Goal: Information Seeking & Learning: Learn about a topic

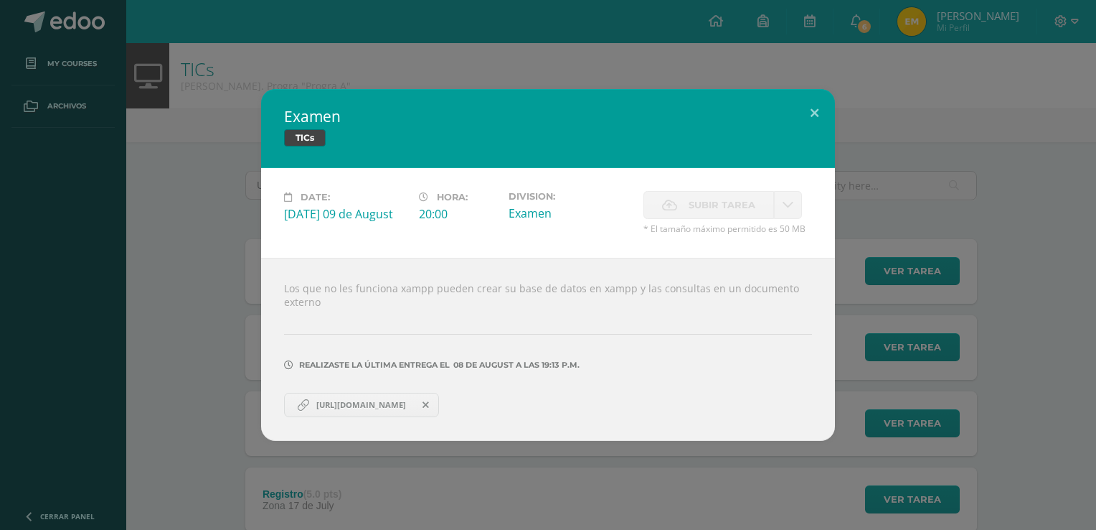
click at [105, 111] on div "Examen TICs Date: [DATE] 09 de August Hora: 20:00 Division: Examen" at bounding box center [548, 265] width 1085 height 352
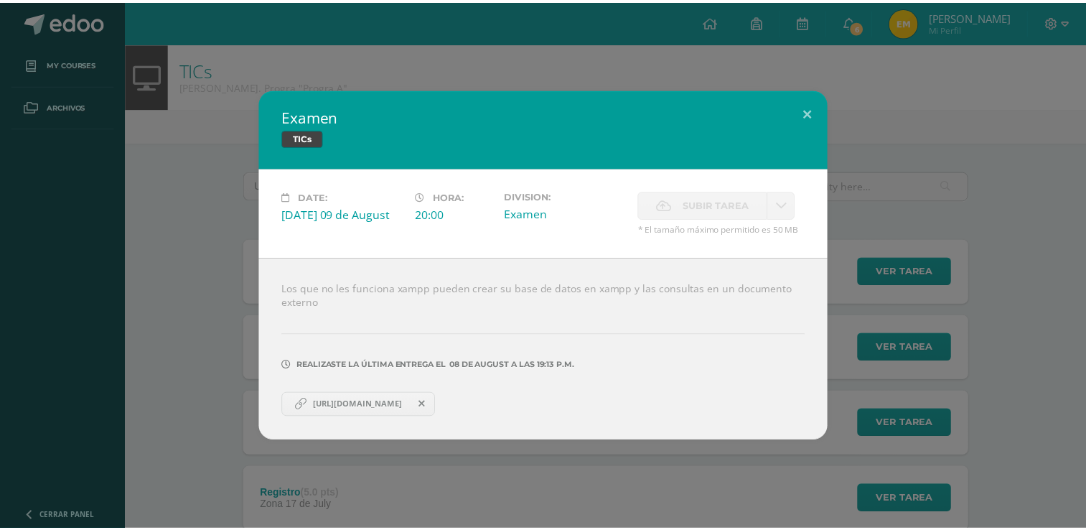
scroll to position [69, 0]
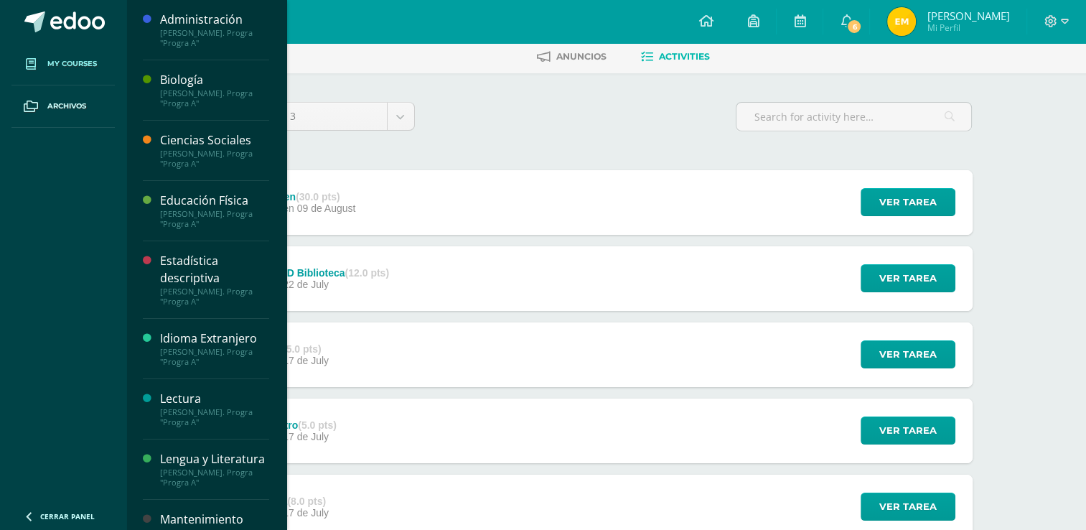
click at [93, 79] on link "My courses" at bounding box center [62, 64] width 103 height 42
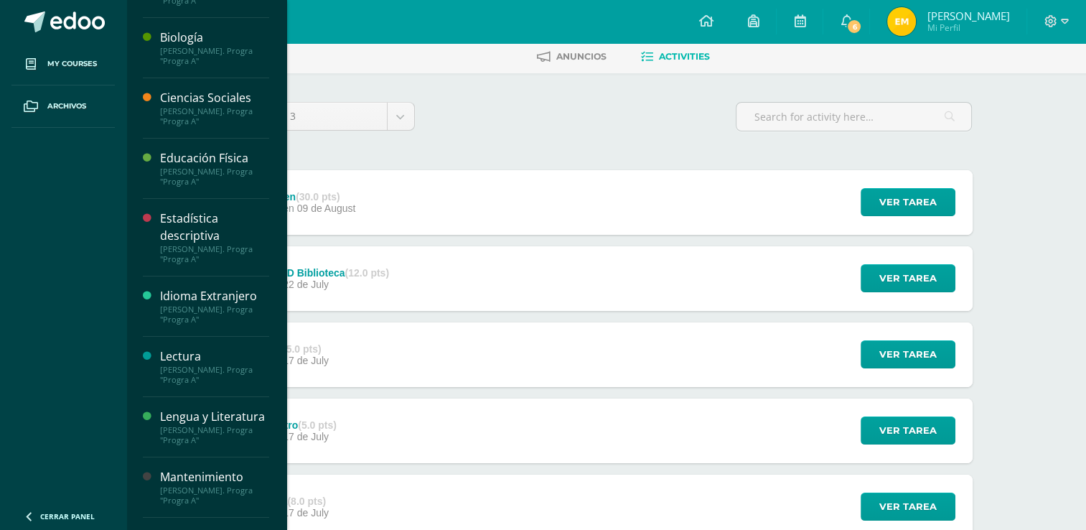
scroll to position [72, 0]
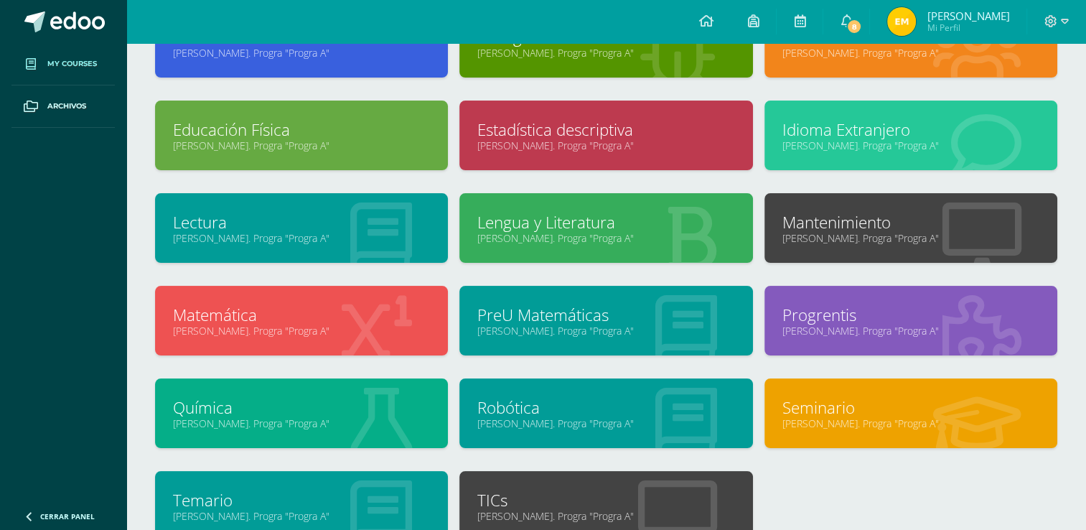
scroll to position [128, 0]
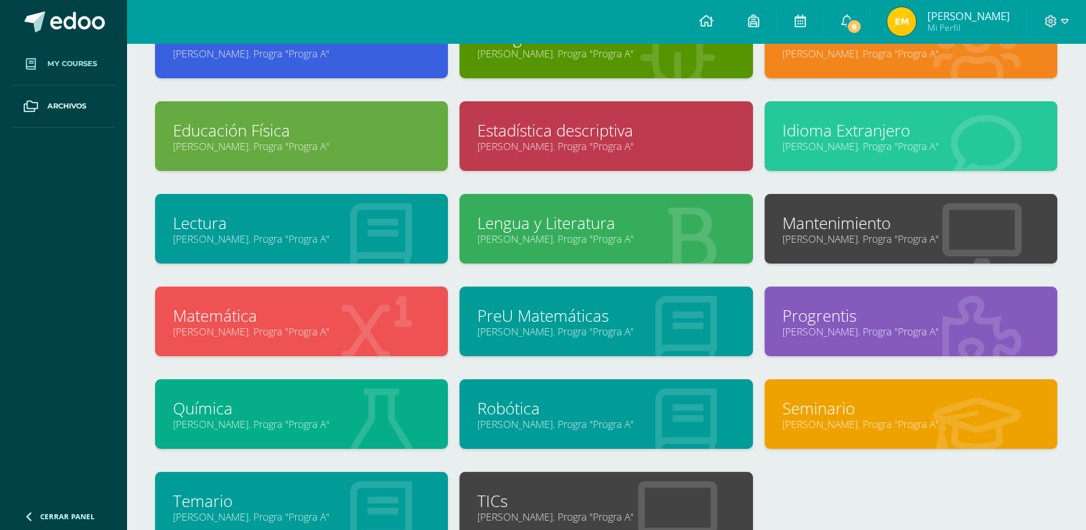
click at [542, 234] on link "Lengua y Literatura" at bounding box center [605, 223] width 257 height 22
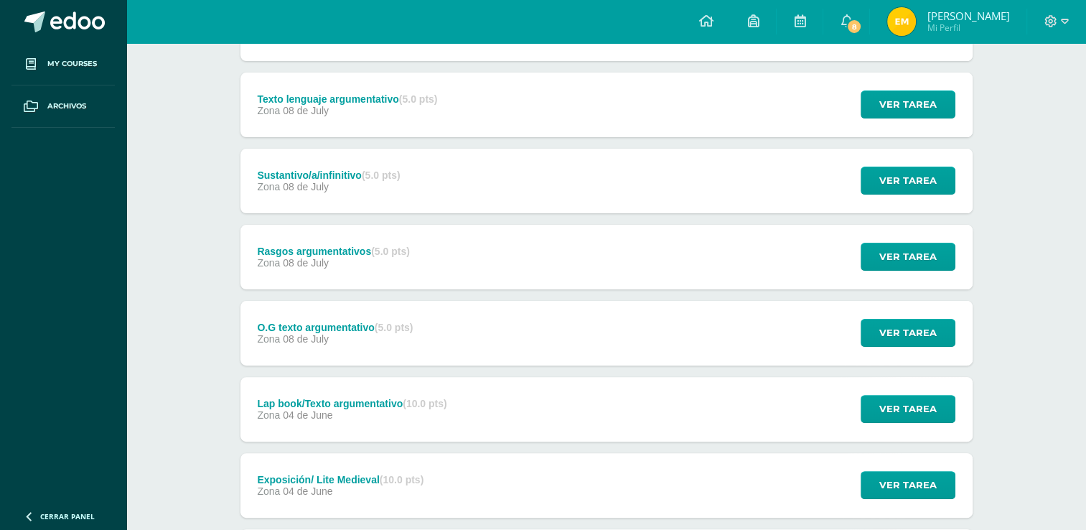
scroll to position [316, 0]
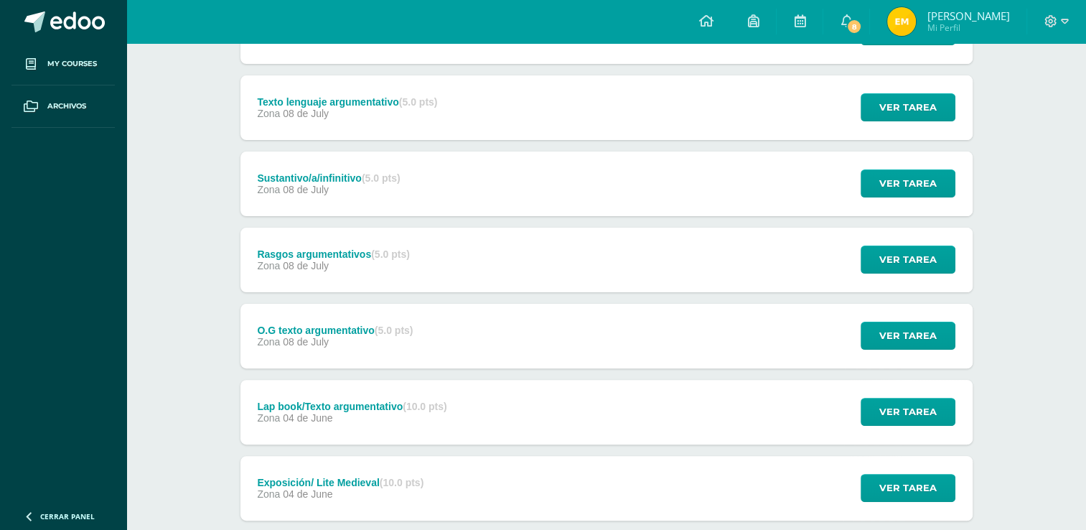
click at [479, 263] on div "Rasgos argumentativos (5.0 pts) Zona 08 de July Ver tarea Rasgos argumentativos…" at bounding box center [606, 259] width 732 height 65
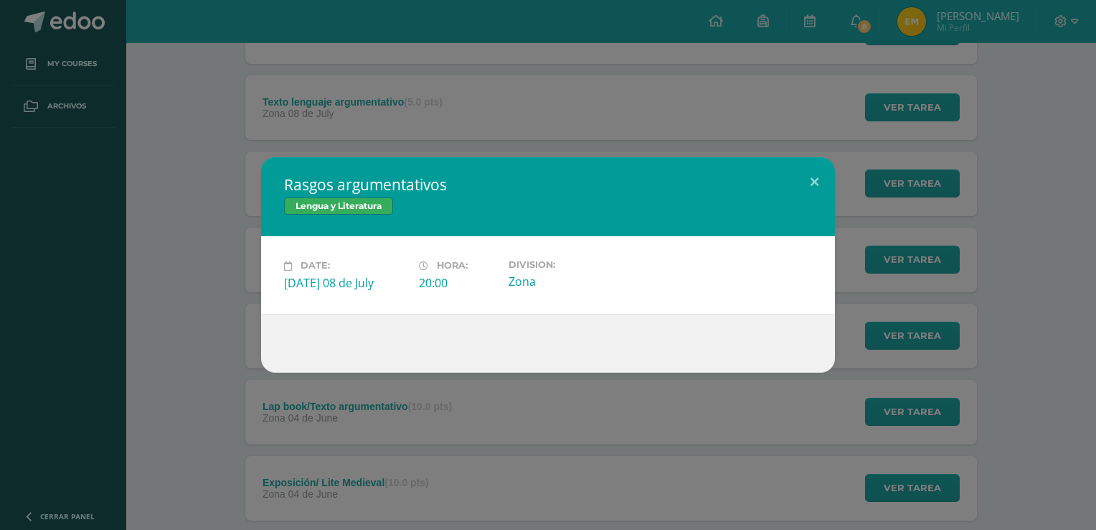
click at [218, 284] on div "Rasgos argumentativos Lengua y Literatura Date: Tuesday 08 de July Hora: 20:00 …" at bounding box center [548, 264] width 1085 height 215
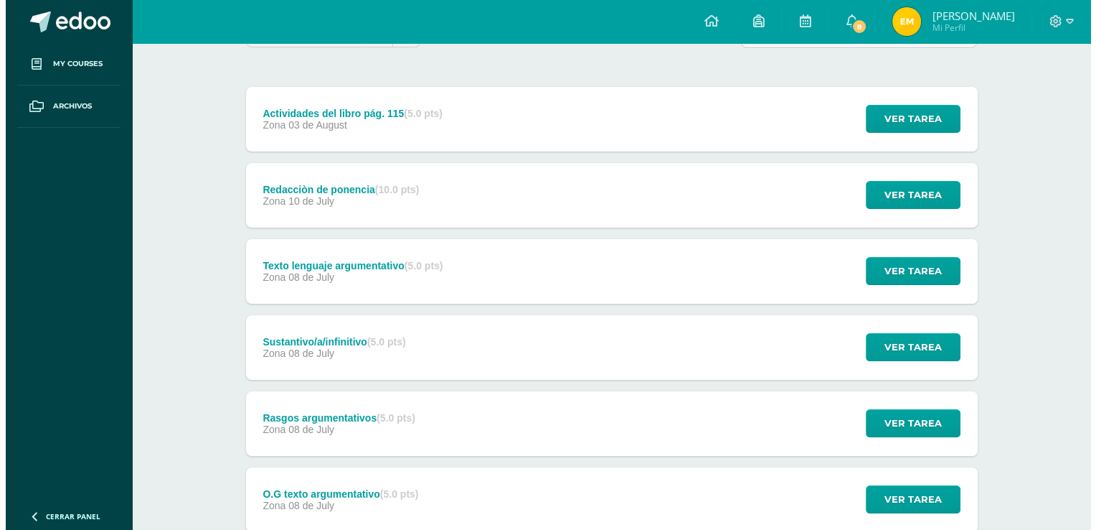
scroll to position [154, 0]
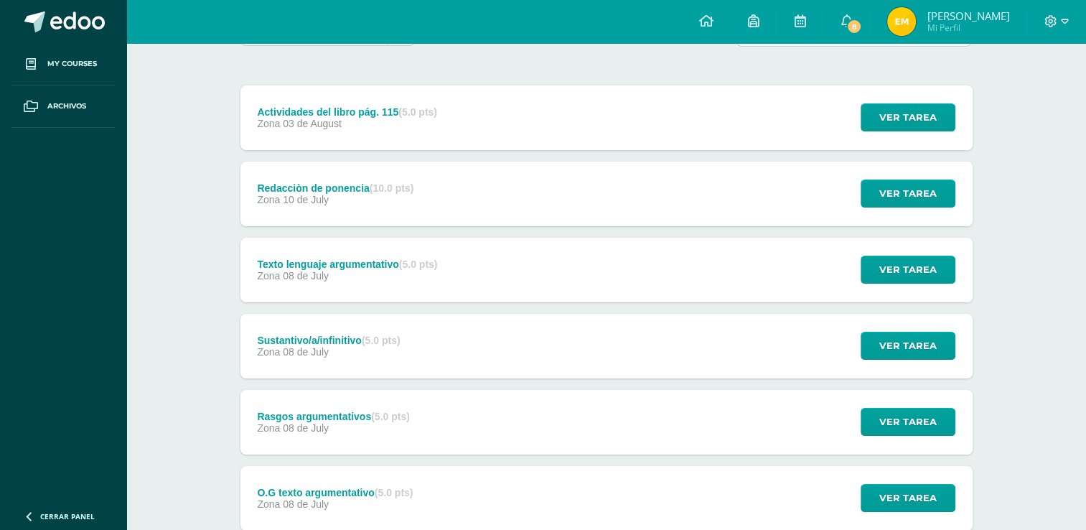
click at [321, 199] on span "10 de July" at bounding box center [306, 199] width 46 height 11
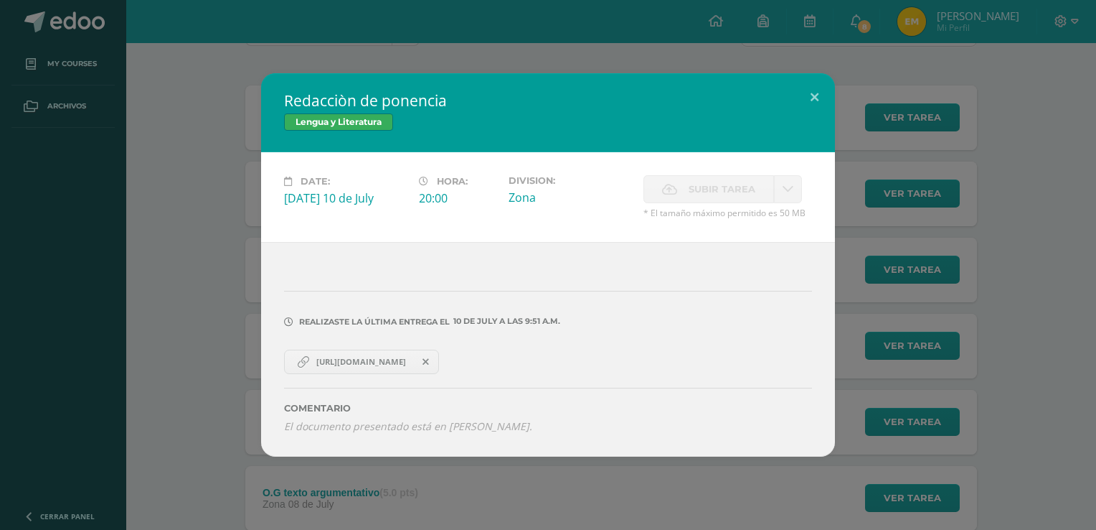
click at [322, 367] on span "https://docs.google.com/document/d/1cPJpm934MiNWcFlHSBg5qRsyQRSyj2-oiOeHo-KGa_0…" at bounding box center [361, 361] width 104 height 11
